Goal: Information Seeking & Learning: Learn about a topic

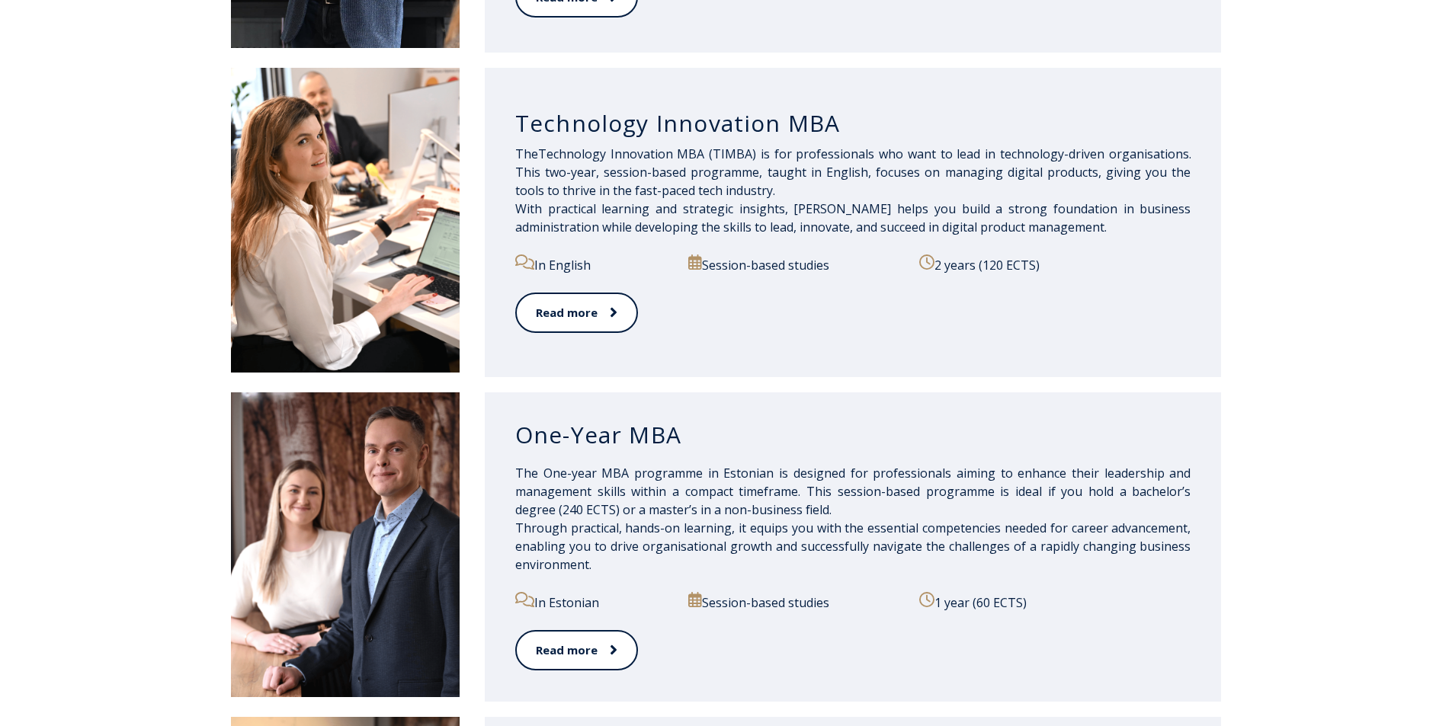
scroll to position [991, 0]
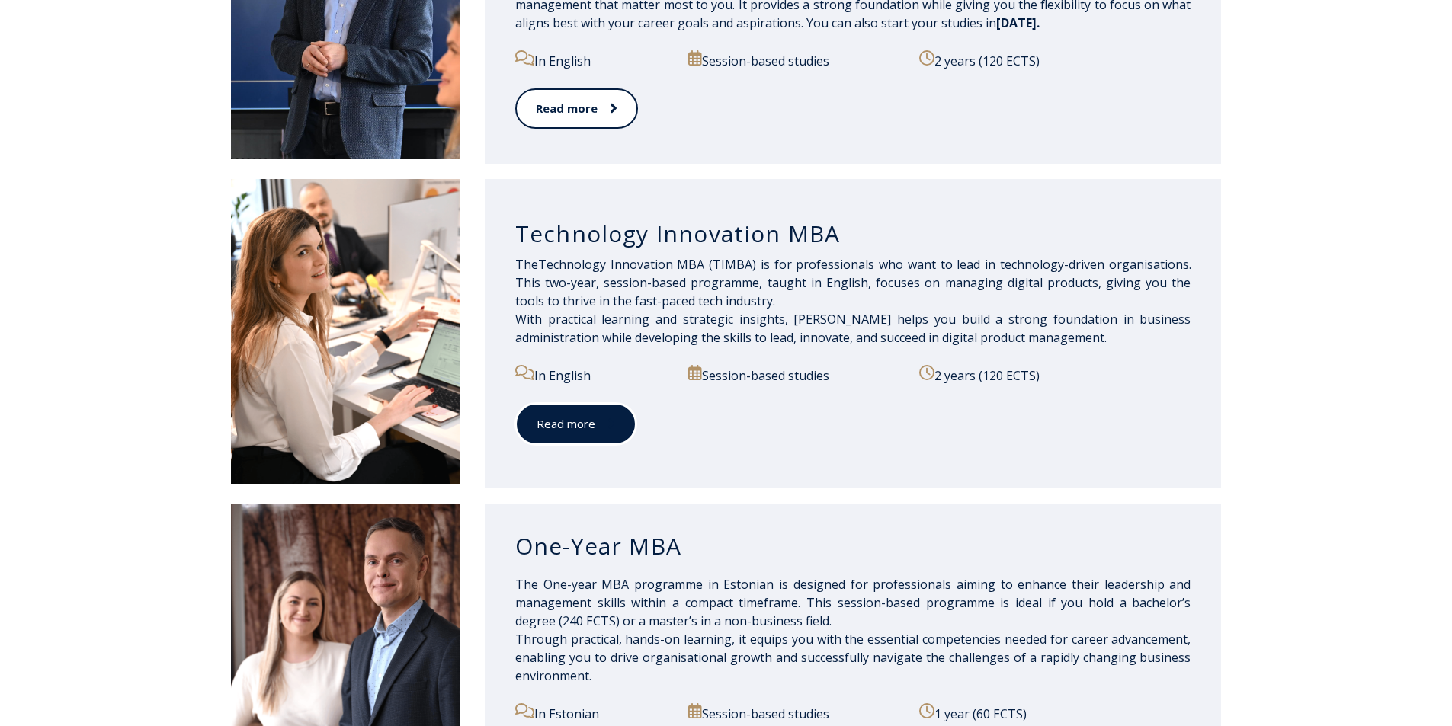
click at [608, 432] on link "Read more" at bounding box center [575, 424] width 121 height 42
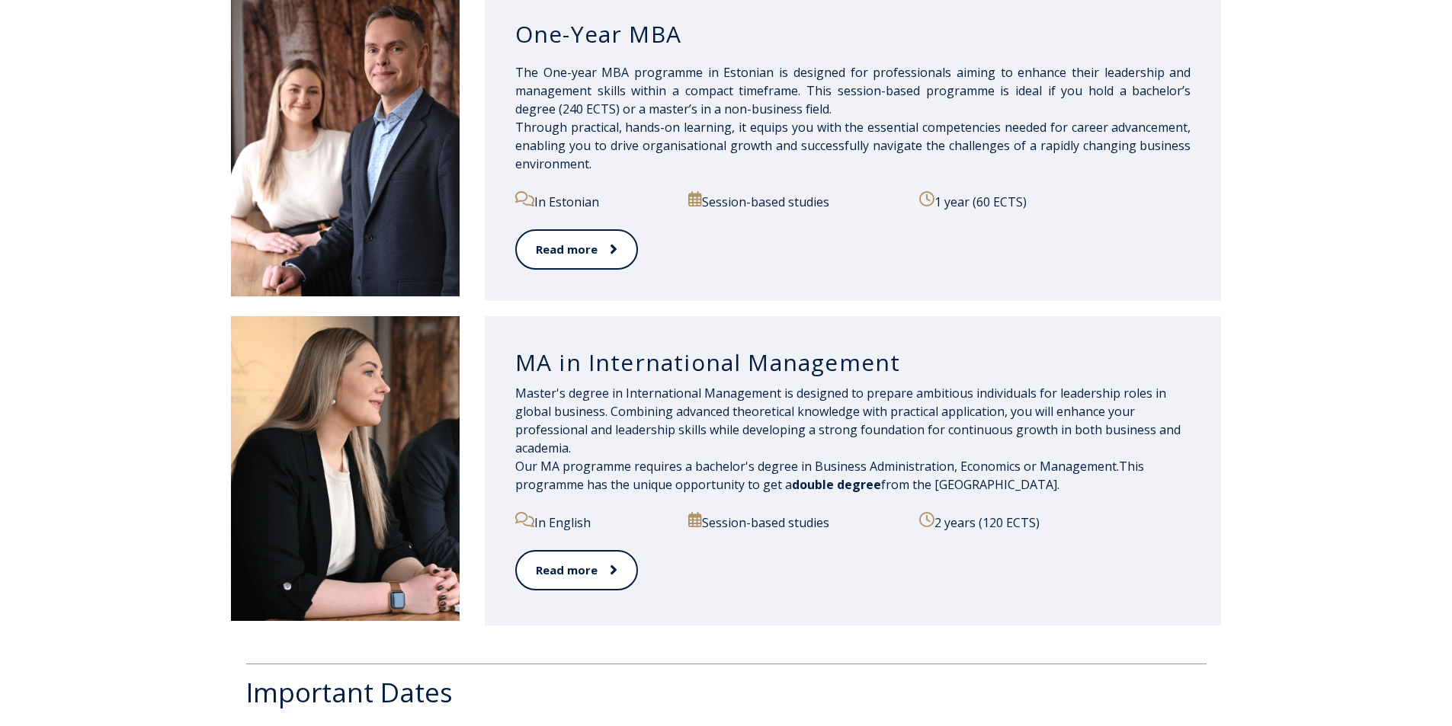
scroll to position [1677, 0]
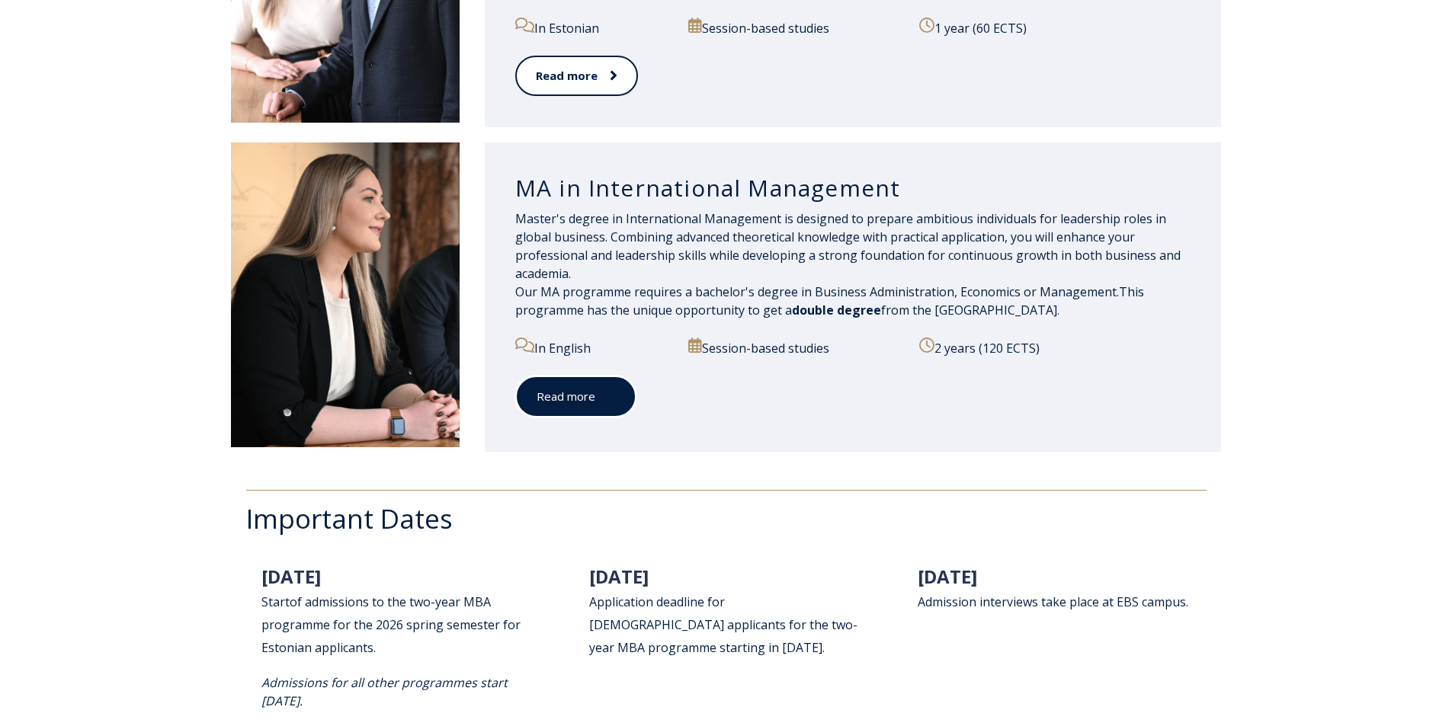
click at [586, 407] on link "Read more" at bounding box center [575, 397] width 121 height 42
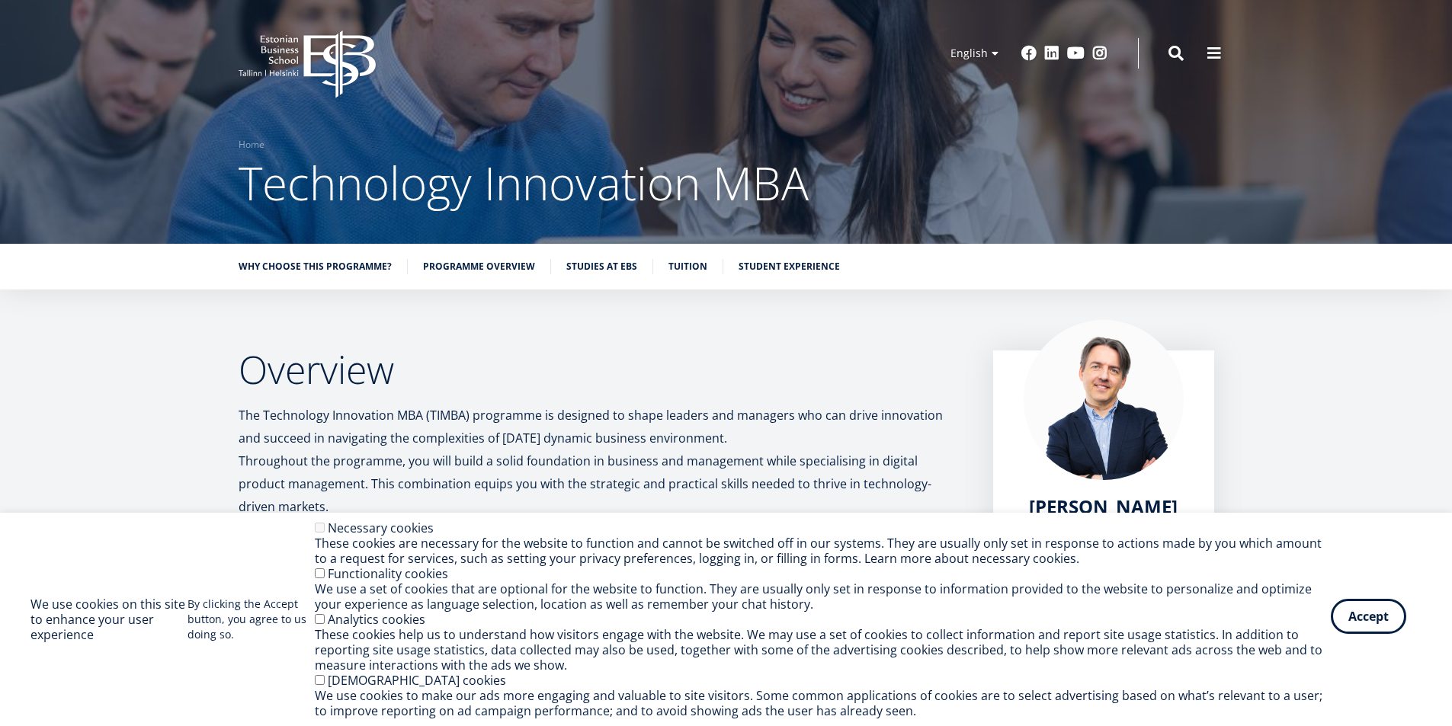
click at [1379, 612] on button "Accept" at bounding box center [1368, 616] width 75 height 35
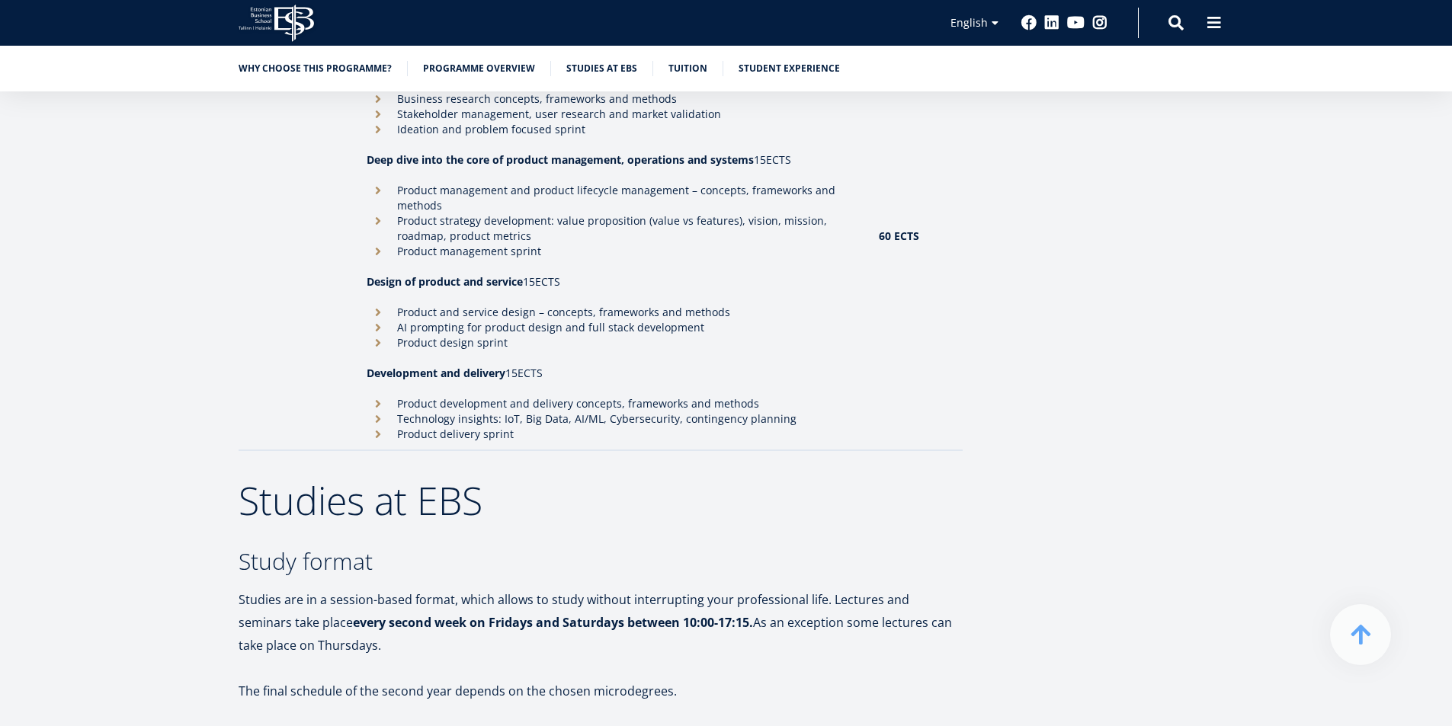
scroll to position [2286, 0]
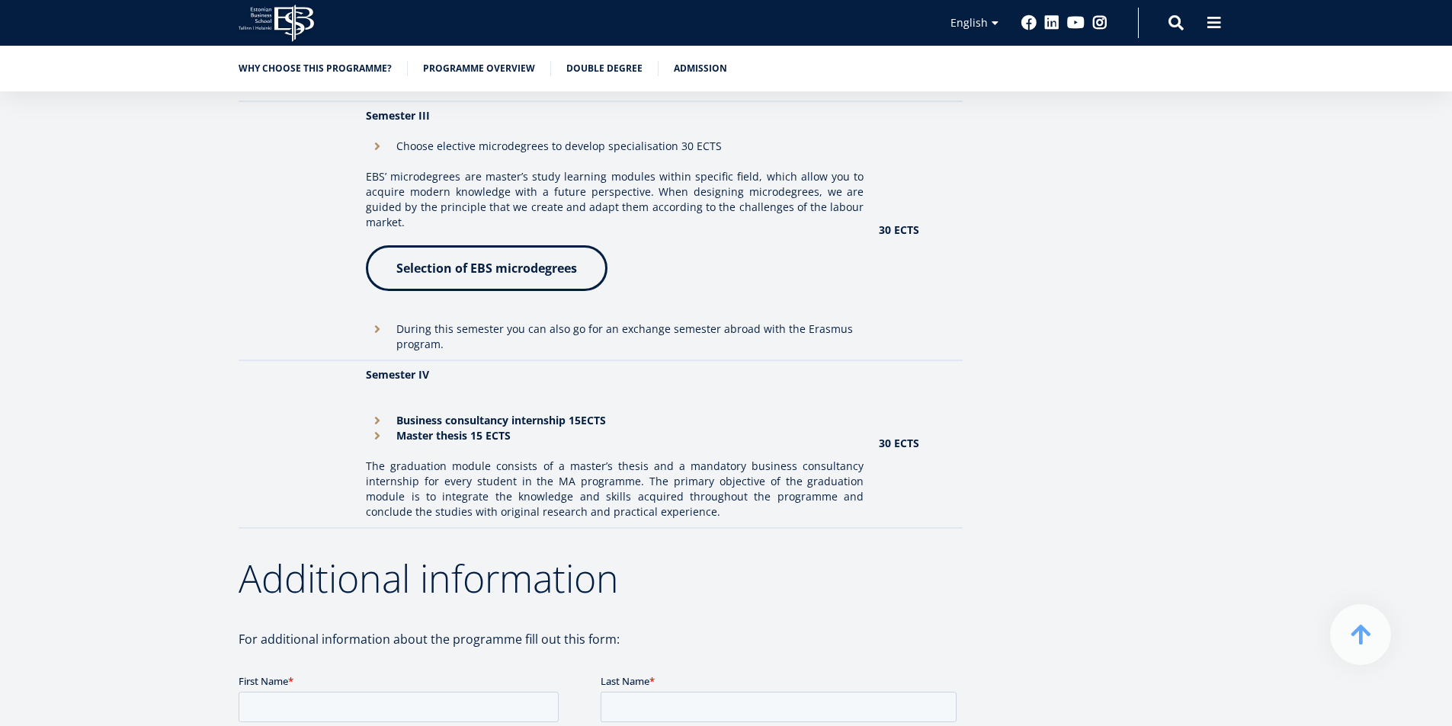
scroll to position [2134, 0]
